Goal: Find contact information: Find contact information

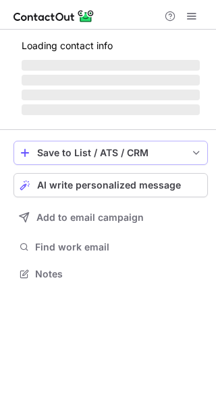
scroll to position [282, 216]
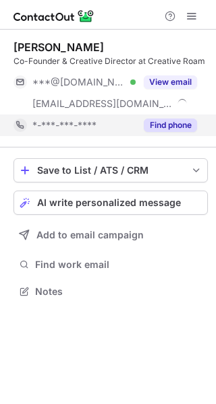
click at [174, 122] on button "Find phone" at bounding box center [169, 125] width 53 height 13
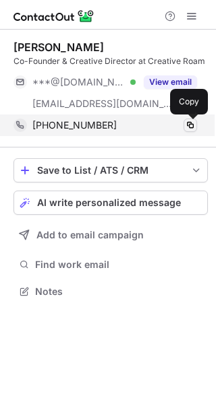
click at [192, 124] on span at bounding box center [190, 125] width 11 height 11
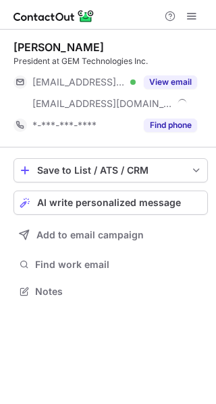
scroll to position [282, 216]
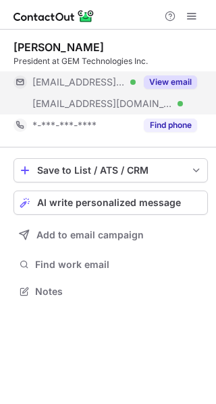
click at [162, 84] on button "View email" at bounding box center [169, 81] width 53 height 13
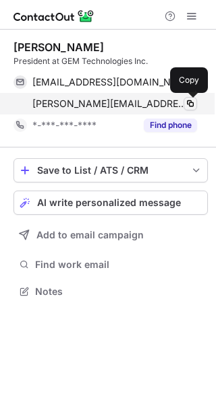
click at [185, 104] on span at bounding box center [190, 103] width 11 height 11
